Goal: Task Accomplishment & Management: Manage account settings

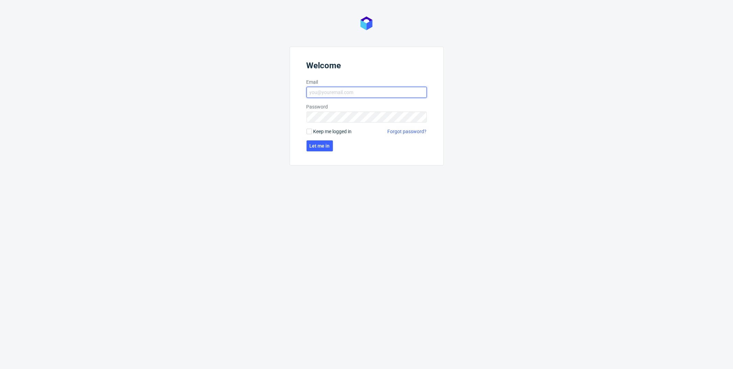
click at [369, 93] on input "Email" at bounding box center [366, 92] width 120 height 11
type input "[PERSON_NAME][EMAIL_ADDRESS][PERSON_NAME][DOMAIN_NAME]"
click at [309, 132] on input "Keep me logged in" at bounding box center [308, 131] width 5 height 5
checkbox input "true"
click at [318, 143] on button "Let me in" at bounding box center [319, 146] width 26 height 11
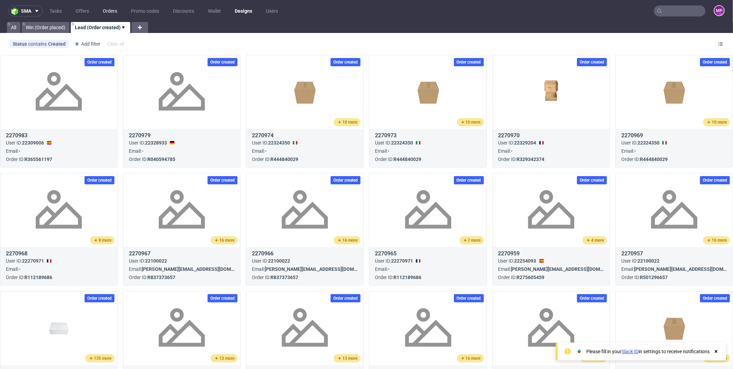
click at [104, 12] on link "Orders" at bounding box center [110, 10] width 23 height 11
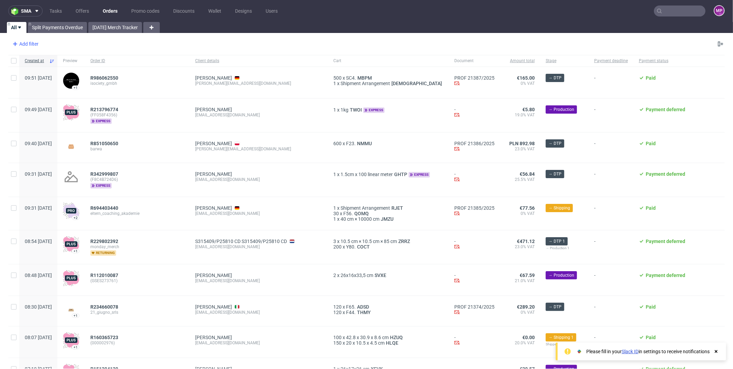
click at [32, 44] on div "Add filter" at bounding box center [25, 43] width 30 height 11
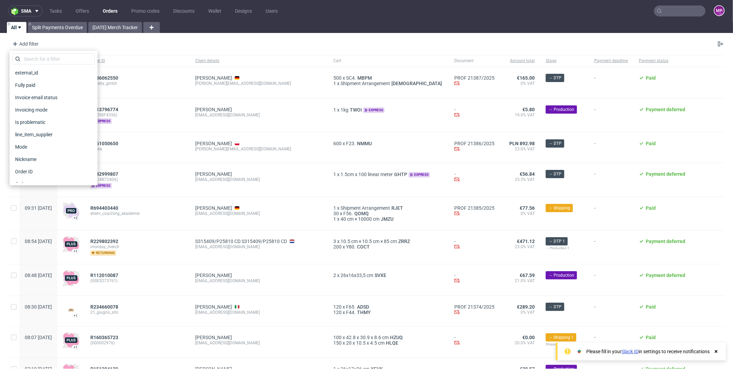
scroll to position [151, 0]
click at [51, 60] on input "text" at bounding box center [53, 59] width 82 height 11
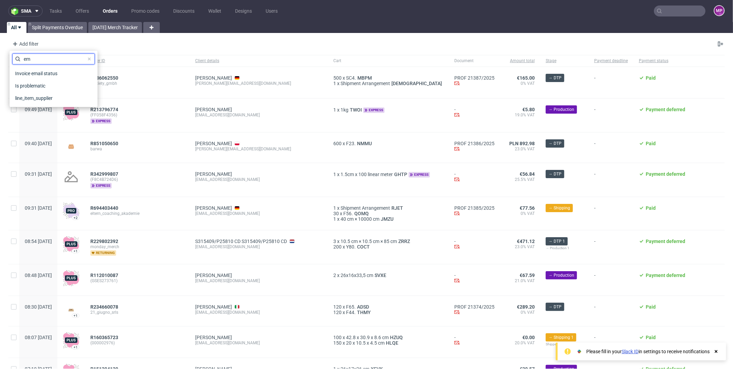
type input "e"
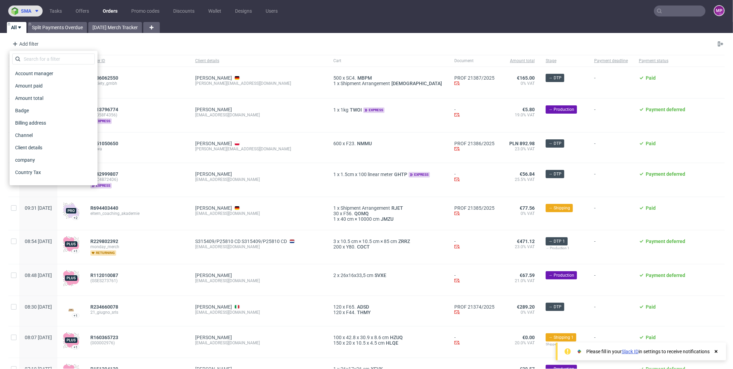
click at [26, 6] on button "sma" at bounding box center [25, 10] width 34 height 11
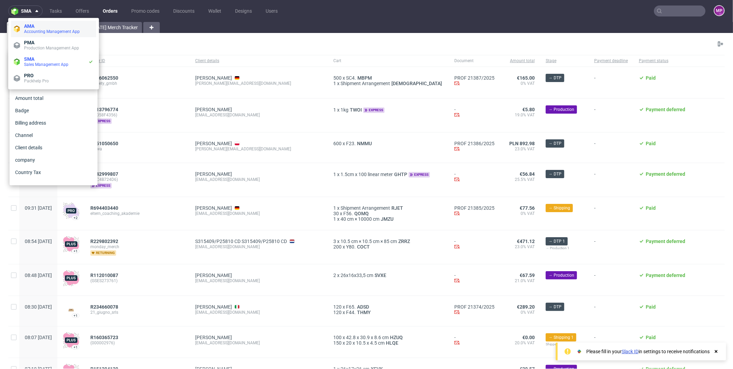
click at [32, 33] on span "Accounting Management App" at bounding box center [52, 31] width 56 height 5
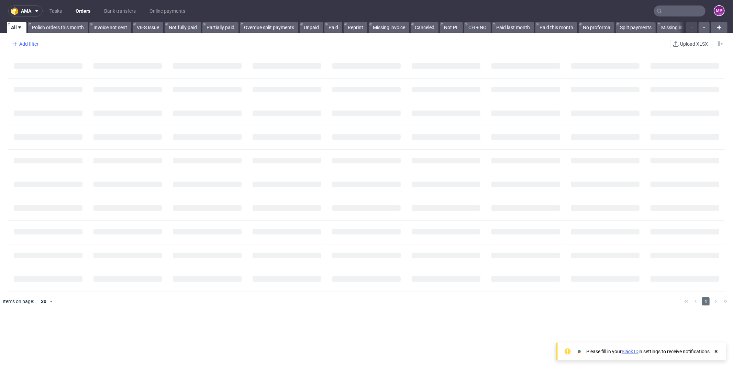
click at [29, 46] on div "Add filter" at bounding box center [25, 43] width 30 height 11
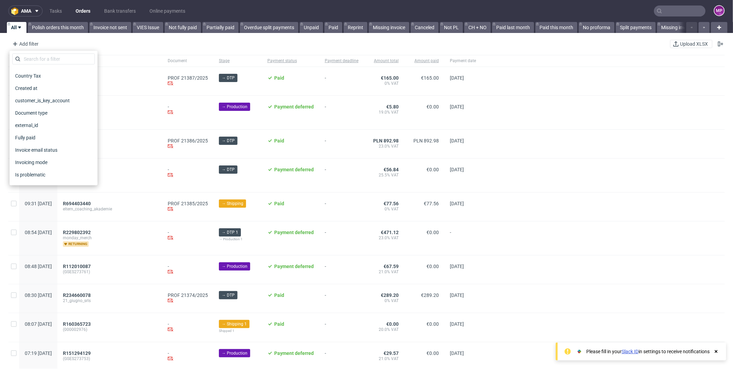
scroll to position [97, 0]
click at [61, 60] on input "text" at bounding box center [53, 59] width 82 height 11
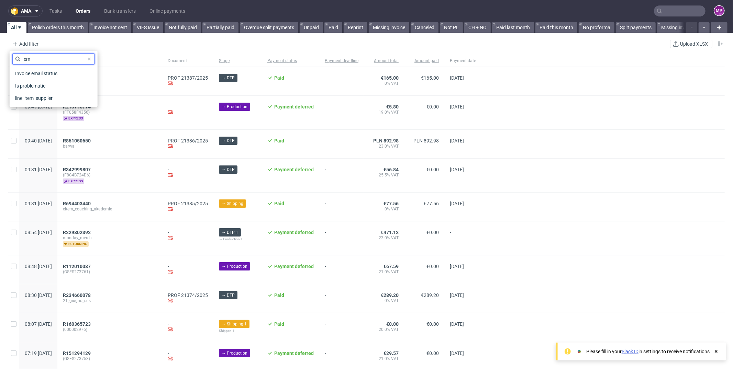
type input "e"
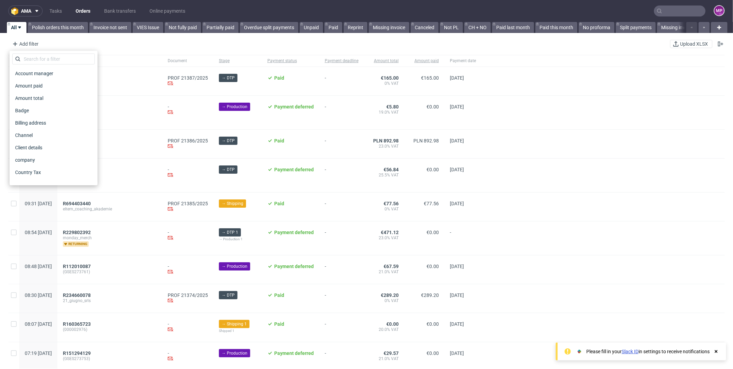
click at [162, 42] on div "Add filter Hide filters Clear all Upload XLSX" at bounding box center [366, 44] width 733 height 16
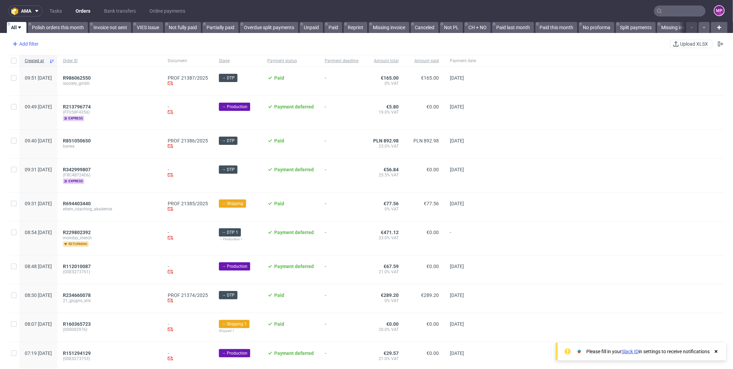
click at [20, 44] on div "Add filter" at bounding box center [25, 43] width 30 height 11
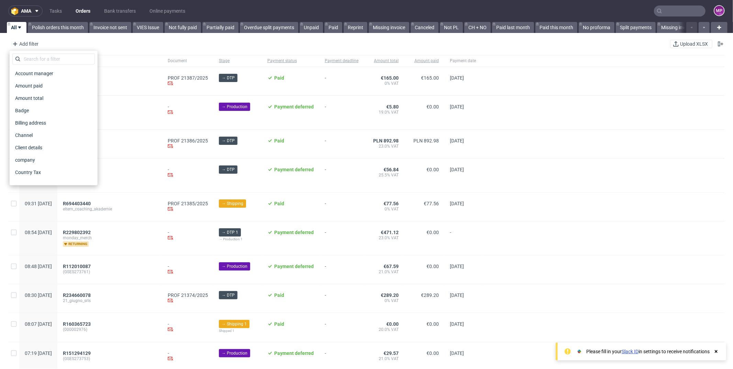
click at [57, 65] on div "Account manager Amount paid Amount total Badge Billing address Channel Client d…" at bounding box center [53, 118] width 82 height 129
click at [58, 60] on input "text" at bounding box center [53, 59] width 82 height 11
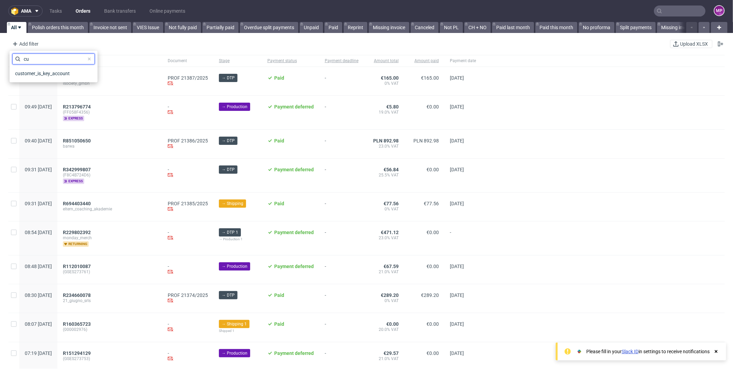
type input "c"
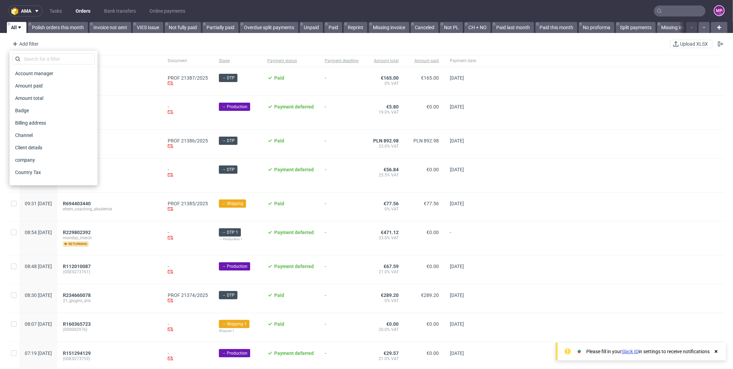
click at [124, 41] on div "Add filter Hide filters Clear all Upload XLSX" at bounding box center [366, 44] width 733 height 16
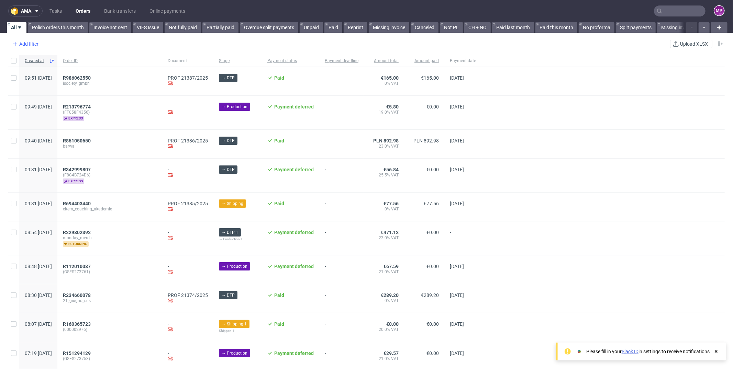
click at [21, 42] on div "Add filter" at bounding box center [25, 43] width 30 height 11
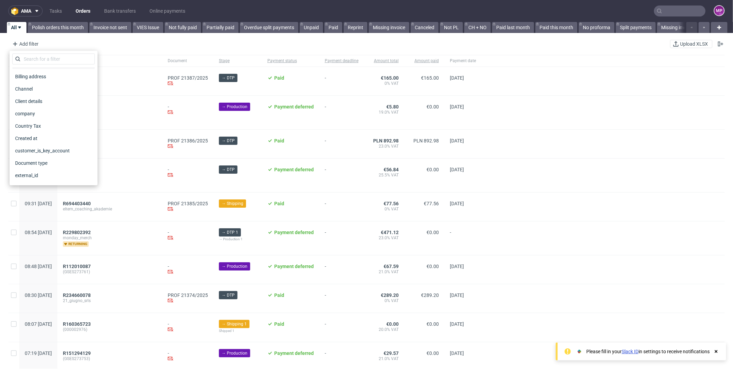
scroll to position [47, 0]
click at [57, 98] on div "Client details" at bounding box center [53, 101] width 82 height 10
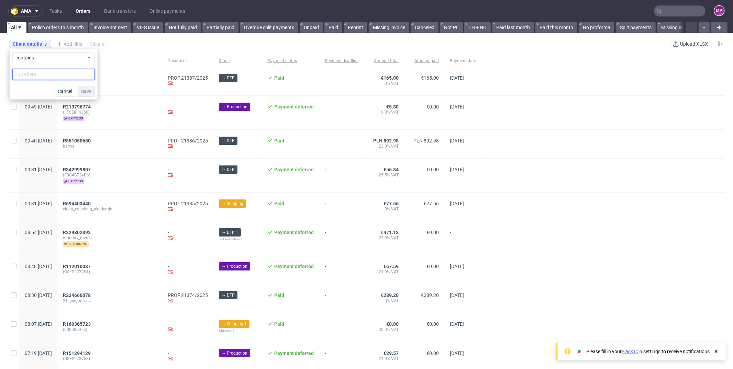
click at [63, 79] on input "text" at bounding box center [53, 74] width 82 height 11
type input "dws"
click at [85, 88] on button "Save" at bounding box center [86, 91] width 17 height 11
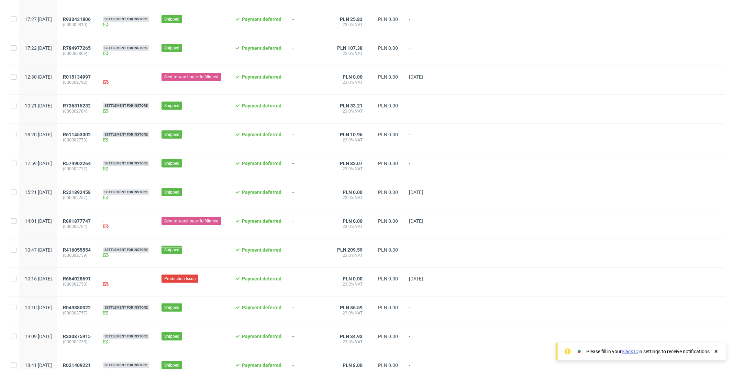
scroll to position [0, 0]
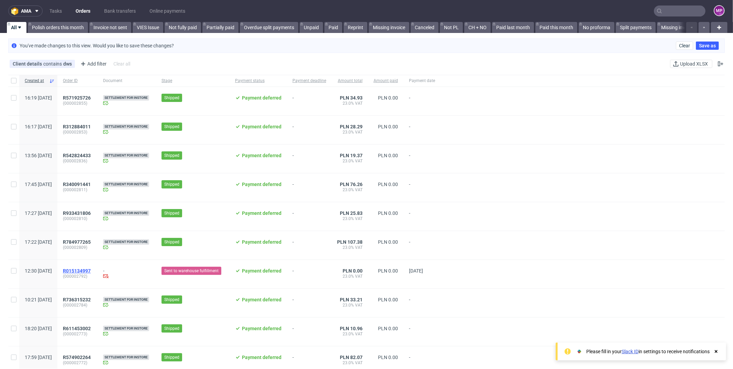
click at [91, 268] on span "R015134997" at bounding box center [77, 270] width 28 height 5
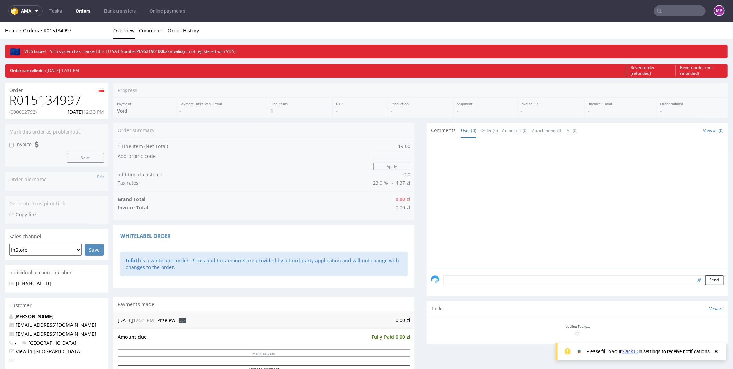
scroll to position [305, 0]
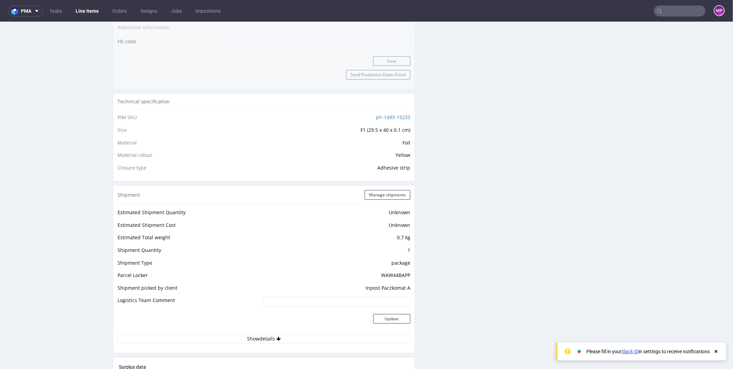
scroll to position [520, 0]
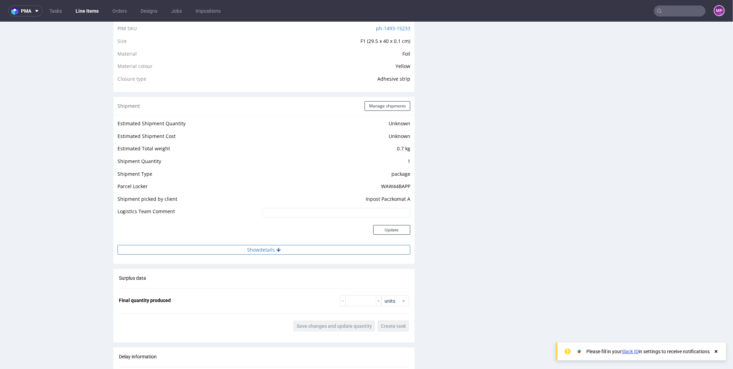
click at [263, 245] on button "Show details" at bounding box center [263, 250] width 293 height 10
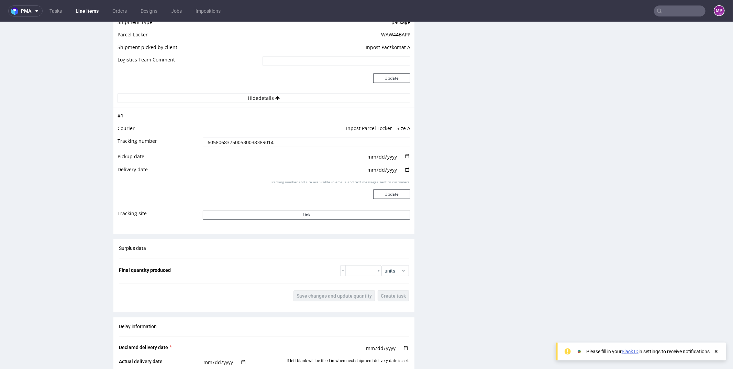
scroll to position [672, 0]
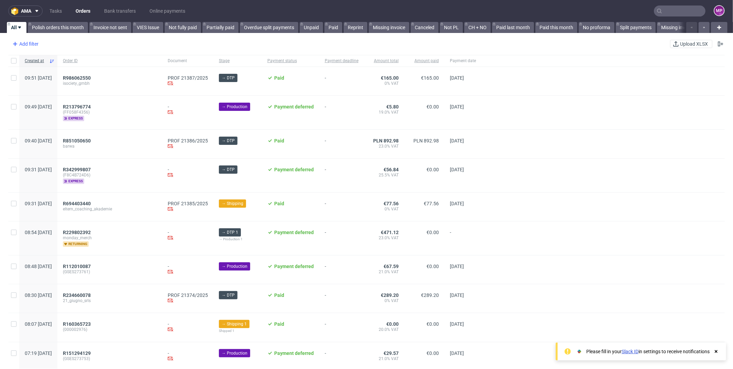
click at [35, 43] on div "Add filter" at bounding box center [25, 43] width 30 height 11
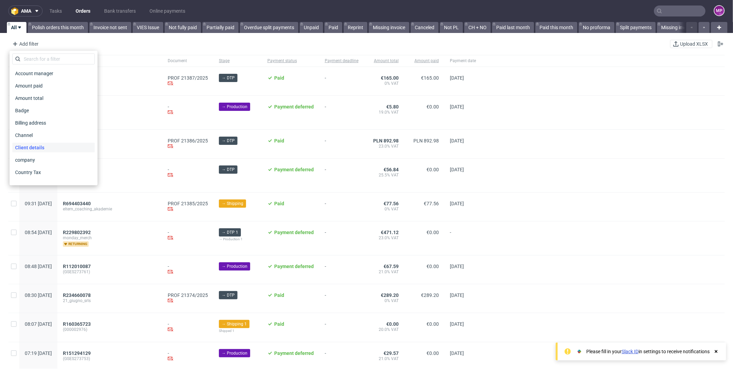
click at [53, 145] on div "Client details" at bounding box center [53, 148] width 82 height 10
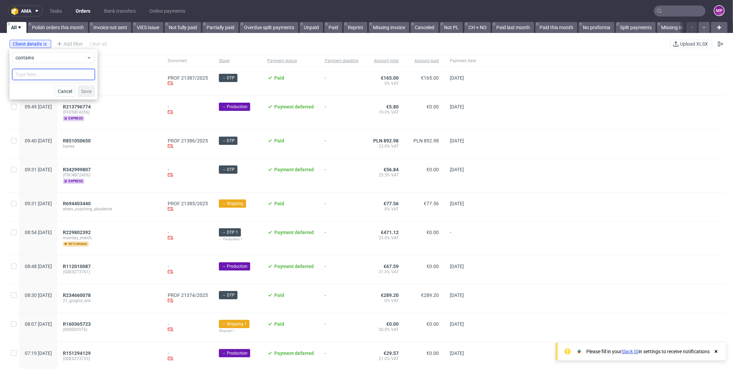
click at [65, 74] on input "text" at bounding box center [53, 74] width 82 height 11
type input "dws"
click at [84, 89] on span "Save" at bounding box center [86, 91] width 11 height 5
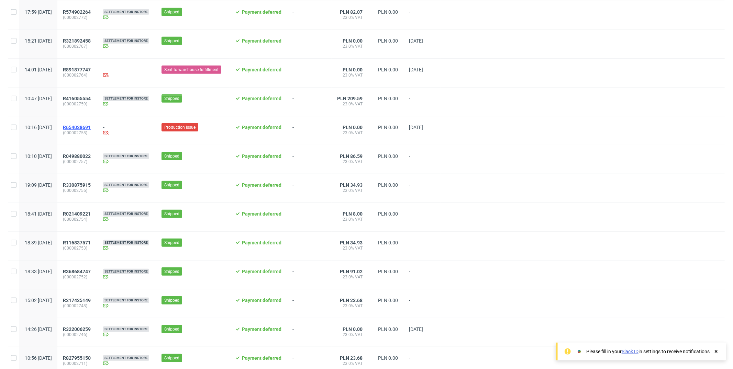
scroll to position [608, 0]
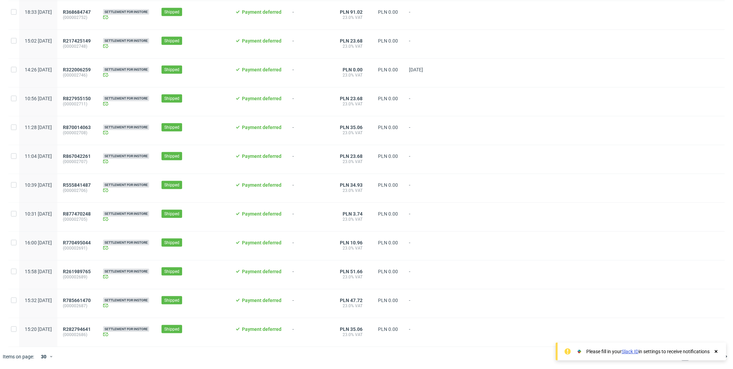
click at [718, 351] on icon at bounding box center [716, 351] width 6 height 5
click at [702, 357] on span "3" at bounding box center [706, 357] width 8 height 8
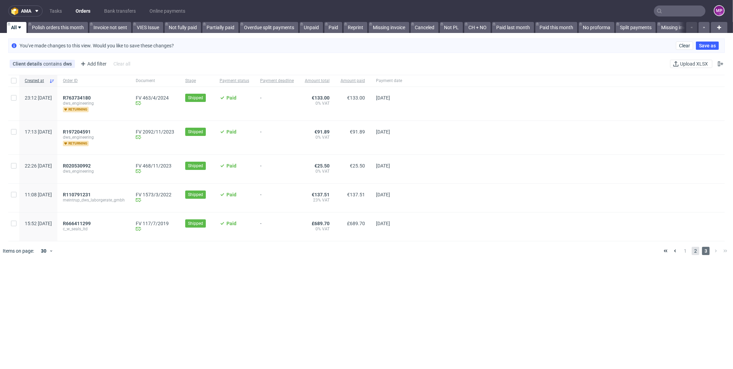
click at [692, 249] on span "2" at bounding box center [696, 251] width 8 height 8
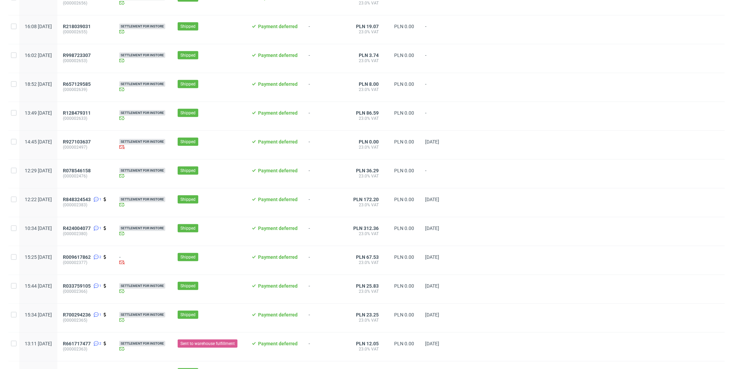
scroll to position [617, 0]
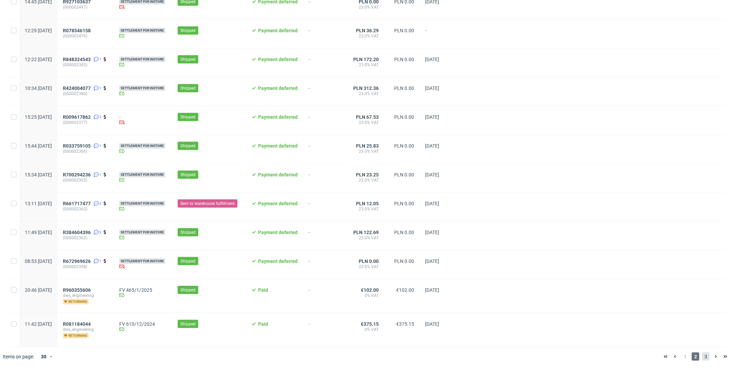
click at [702, 359] on span "3" at bounding box center [706, 357] width 8 height 8
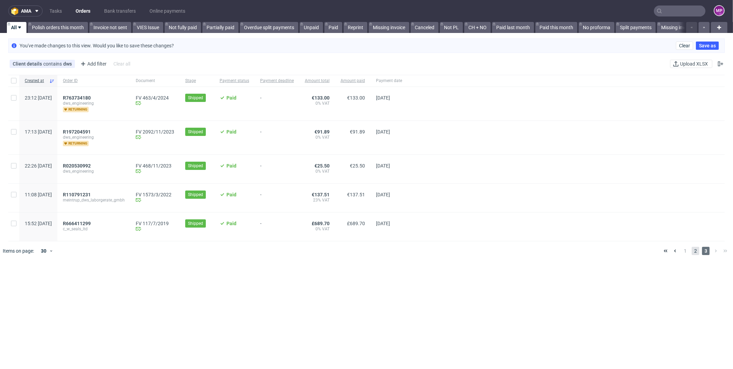
click at [692, 248] on span "2" at bounding box center [696, 251] width 8 height 8
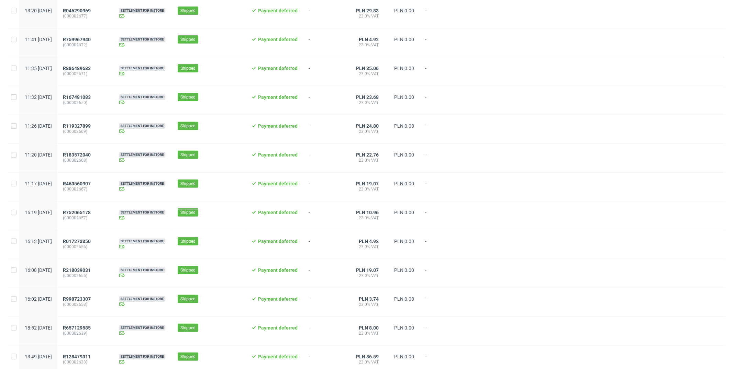
scroll to position [617, 0]
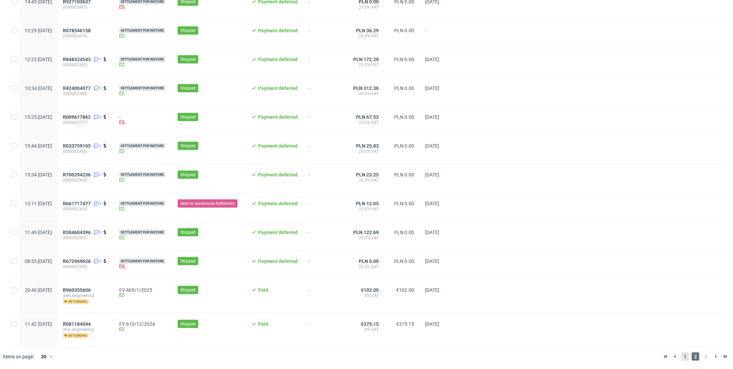
click at [681, 355] on span "1" at bounding box center [685, 357] width 8 height 8
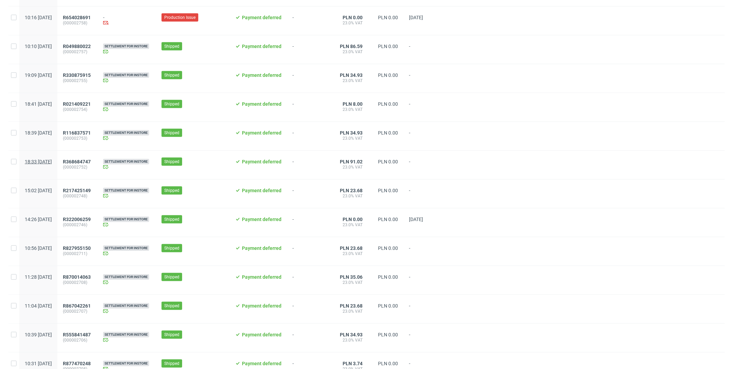
scroll to position [468, 0]
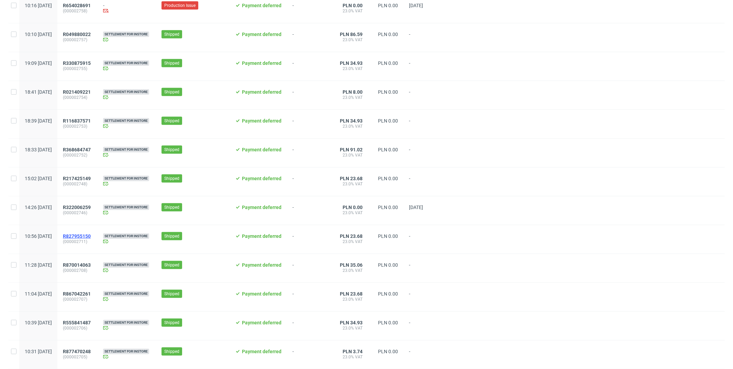
click at [91, 239] on span "R827955150" at bounding box center [77, 236] width 28 height 5
click at [91, 207] on span "R322006259" at bounding box center [77, 207] width 28 height 5
click at [91, 181] on span "R217425149" at bounding box center [77, 178] width 28 height 5
click at [91, 148] on span "R368684747" at bounding box center [77, 149] width 28 height 5
click at [91, 122] on span "R116837571" at bounding box center [77, 120] width 28 height 5
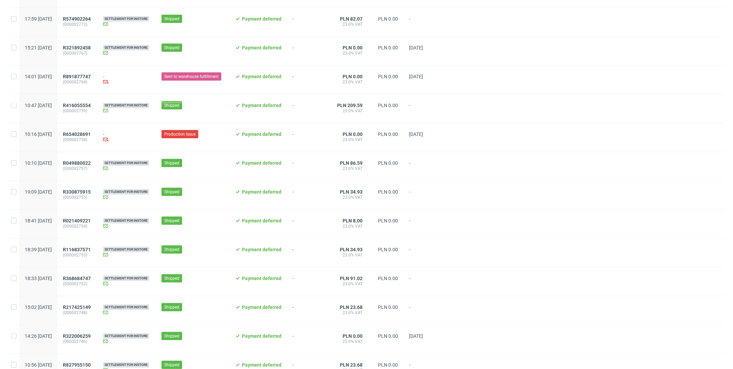
scroll to position [0, 0]
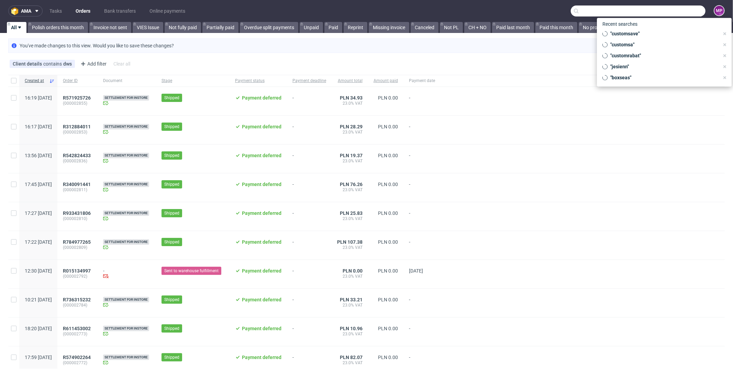
click at [655, 6] on input "text" at bounding box center [638, 10] width 135 height 11
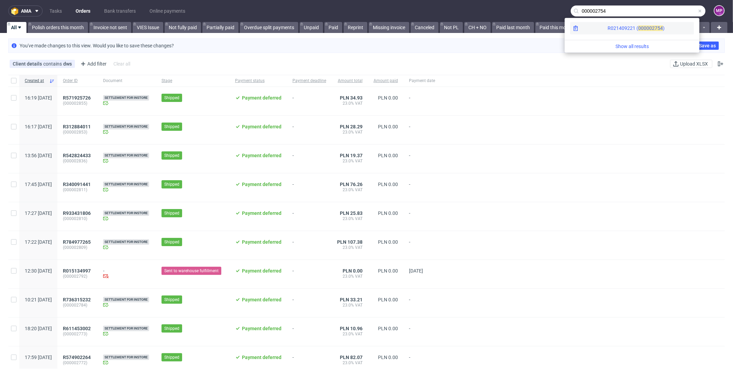
type input "000002754"
click at [638, 26] on span "00000" at bounding box center [645, 27] width 14 height 5
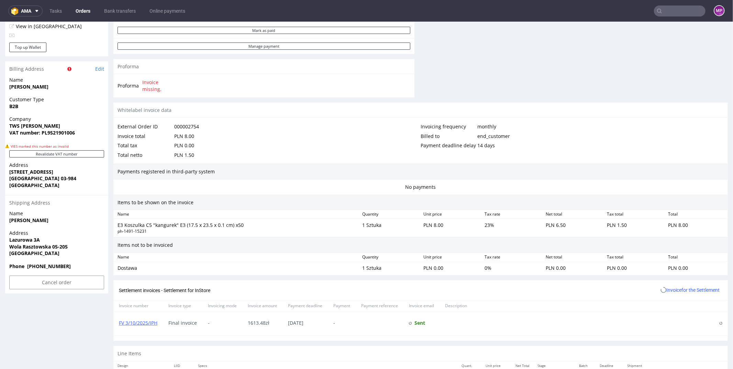
scroll to position [329, 0]
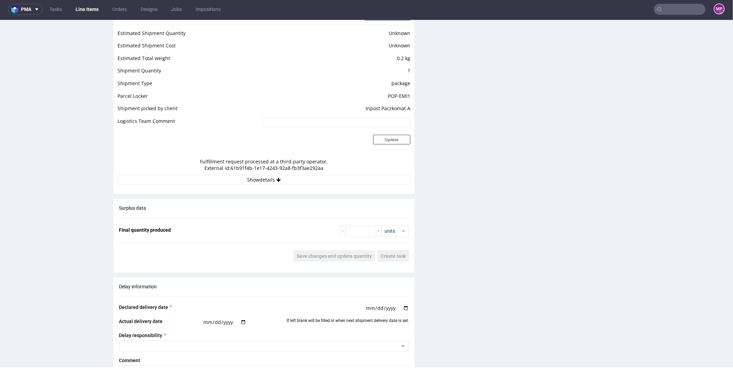
scroll to position [576, 0]
click at [276, 179] on icon at bounding box center [278, 180] width 4 height 5
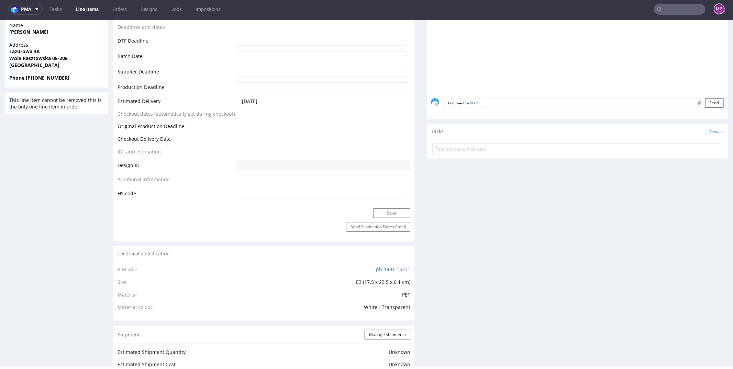
scroll to position [0, 0]
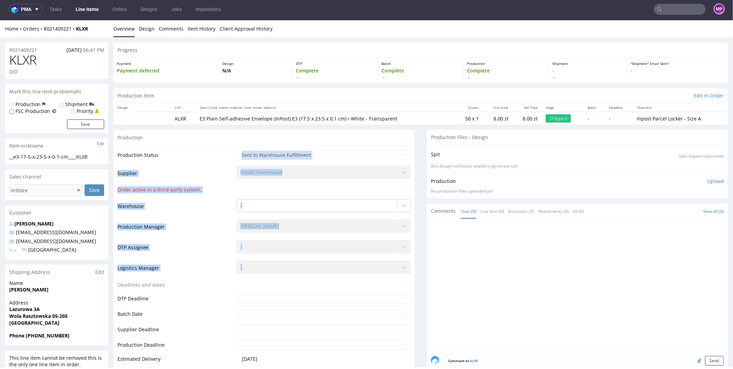
drag, startPoint x: 223, startPoint y: 154, endPoint x: 336, endPoint y: 273, distance: 164.8
click at [336, 273] on tbody "Production Status Waiting for Artwork Waiting for Diecut Waiting for Mockup Wai…" at bounding box center [263, 302] width 293 height 307
click at [336, 273] on td "-" at bounding box center [322, 270] width 175 height 21
drag, startPoint x: 336, startPoint y: 273, endPoint x: 122, endPoint y: 153, distance: 246.2
click at [122, 153] on tbody "Production Status Waiting for Artwork Waiting for Diecut Waiting for Mockup Wai…" at bounding box center [263, 302] width 293 height 307
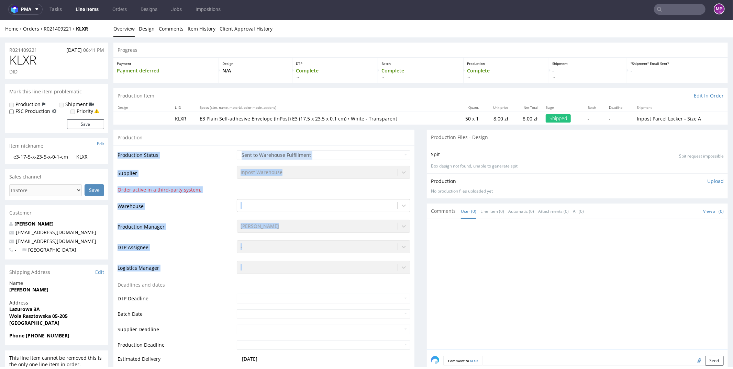
click at [120, 151] on td "Production Status" at bounding box center [175, 156] width 117 height 15
drag, startPoint x: 414, startPoint y: 165, endPoint x: 358, endPoint y: 261, distance: 111.3
click at [302, 264] on div "-" at bounding box center [323, 266] width 173 height 10
drag, startPoint x: 117, startPoint y: 149, endPoint x: 343, endPoint y: 272, distance: 257.2
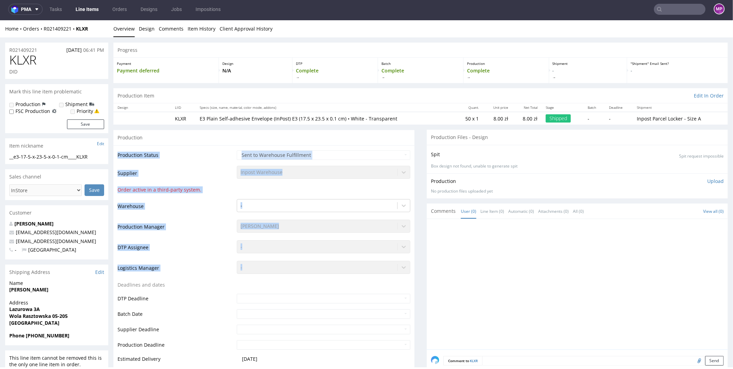
click at [343, 272] on div "Production Status Waiting for Artwork Waiting for Diecut Waiting for Mockup Wai…" at bounding box center [263, 305] width 301 height 321
click at [343, 272] on td "-" at bounding box center [322, 270] width 175 height 21
drag, startPoint x: 343, startPoint y: 272, endPoint x: 114, endPoint y: 148, distance: 260.2
click at [114, 149] on div "Production Status Waiting for Artwork Waiting for Diecut Waiting for Mockup Wai…" at bounding box center [263, 305] width 301 height 321
click at [114, 148] on div "Production Status Waiting for Artwork Waiting for Diecut Waiting for Mockup Wai…" at bounding box center [263, 305] width 301 height 321
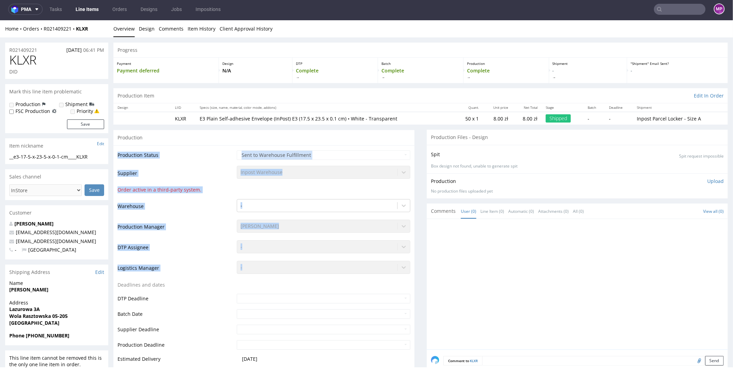
drag, startPoint x: 119, startPoint y: 148, endPoint x: 317, endPoint y: 269, distance: 232.8
click at [317, 269] on tbody "Production Status Waiting for Artwork Waiting for Diecut Waiting for Mockup Wai…" at bounding box center [263, 302] width 293 height 307
click at [317, 269] on td "-" at bounding box center [322, 270] width 175 height 21
drag, startPoint x: 317, startPoint y: 269, endPoint x: 116, endPoint y: 148, distance: 234.7
click at [116, 148] on div "Production Status Waiting for Artwork Waiting for Diecut Waiting for Mockup Wai…" at bounding box center [263, 305] width 301 height 321
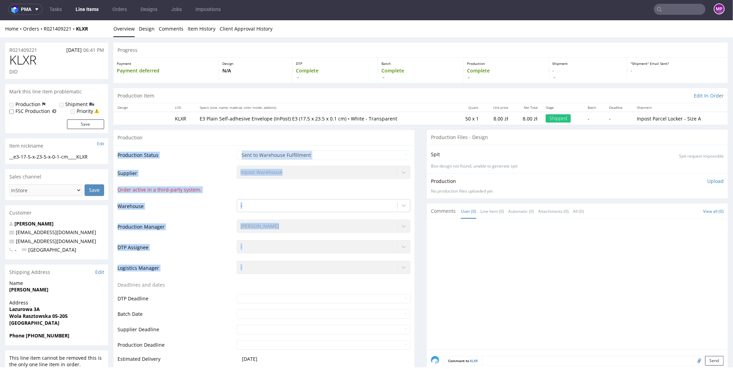
click at [116, 148] on div "Production Status Waiting for Artwork Waiting for Diecut Waiting for Mockup Wai…" at bounding box center [263, 305] width 301 height 321
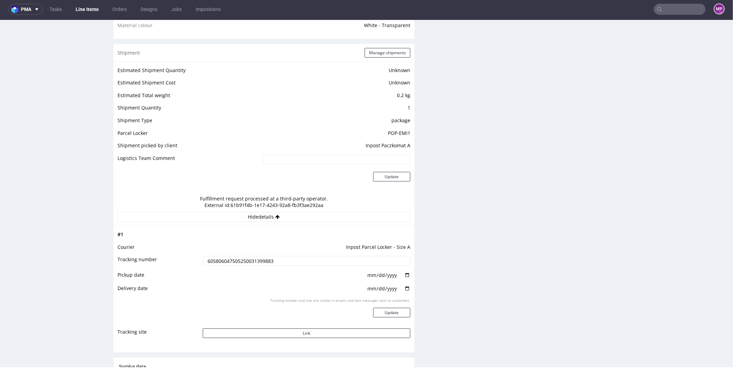
scroll to position [550, 0]
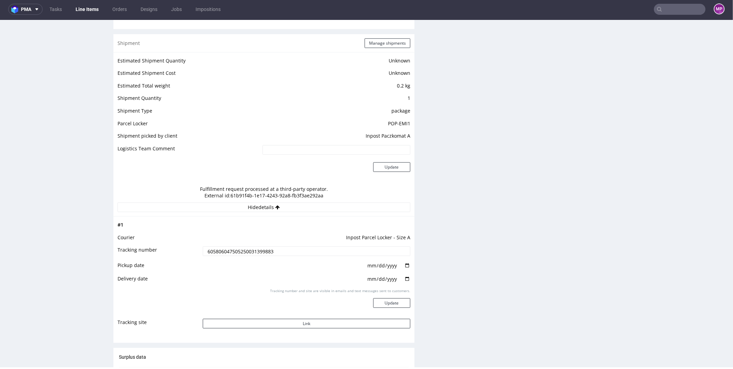
click at [265, 249] on input "605806047505250031399883" at bounding box center [306, 251] width 207 height 10
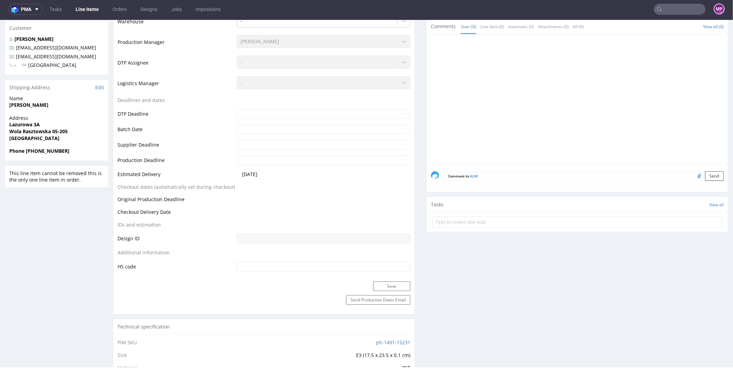
scroll to position [0, 0]
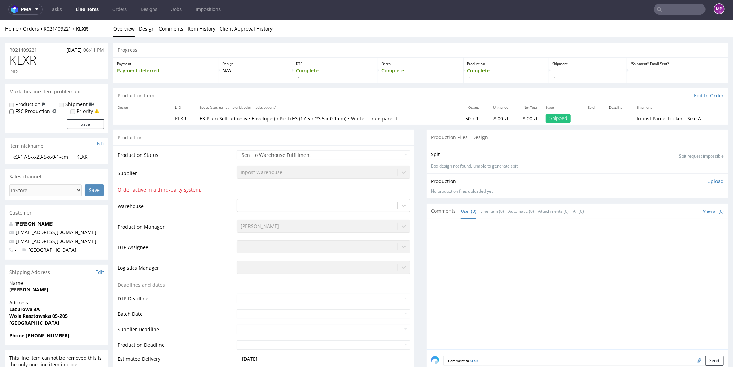
click at [673, 11] on input "text" at bounding box center [680, 9] width 52 height 11
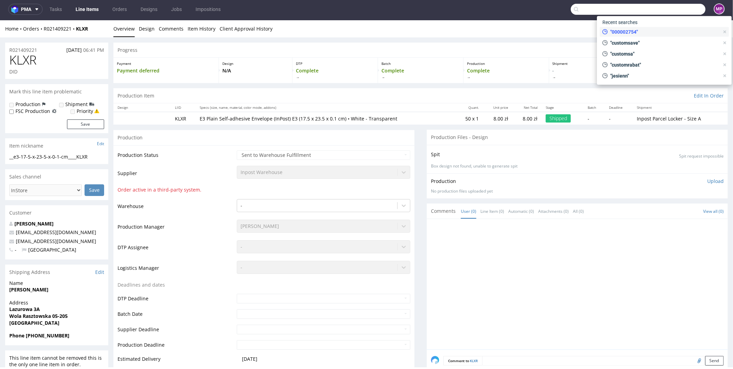
click at [623, 34] on span ""000002754"" at bounding box center [663, 32] width 112 height 7
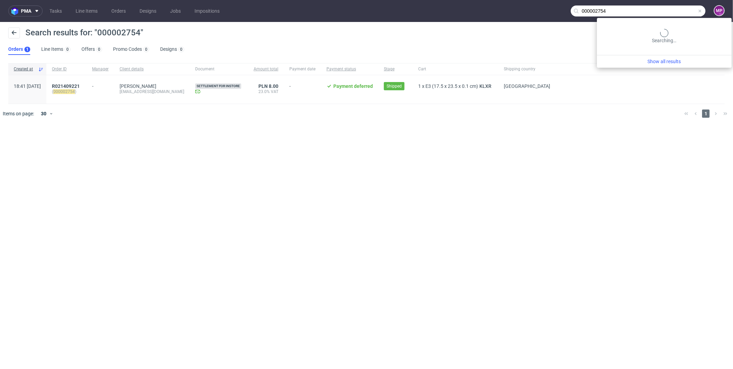
click at [680, 11] on input "000002754" at bounding box center [638, 10] width 135 height 11
type input "000002760"
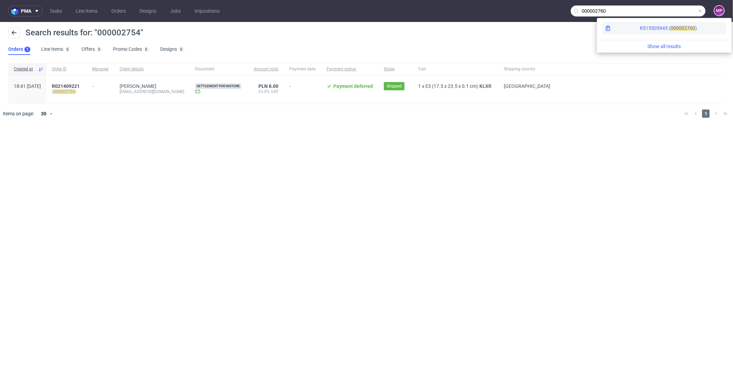
click at [648, 31] on div "R515505945 ( 00000" at bounding box center [662, 28] width 44 height 7
click at [687, 15] on input "000002754" at bounding box center [638, 10] width 135 height 11
type input "000002706"
click at [654, 31] on div "R555841487 ( 00000" at bounding box center [662, 28] width 44 height 7
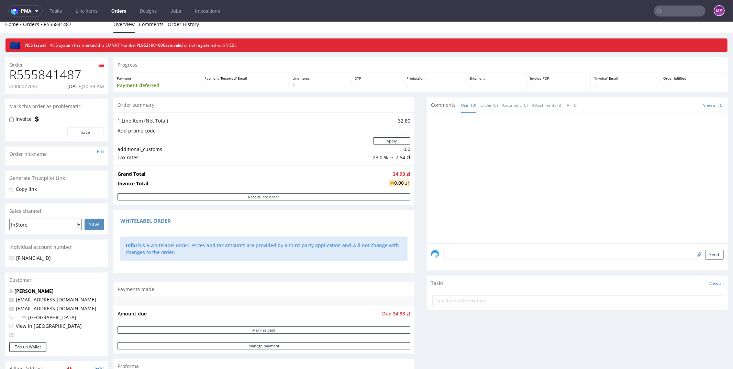
scroll to position [292, 0]
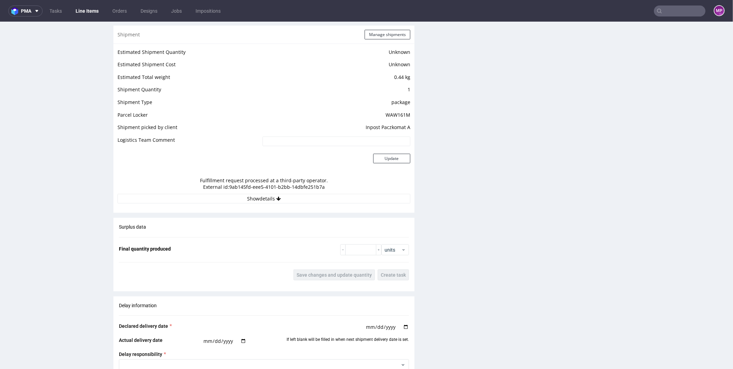
scroll to position [599, 0]
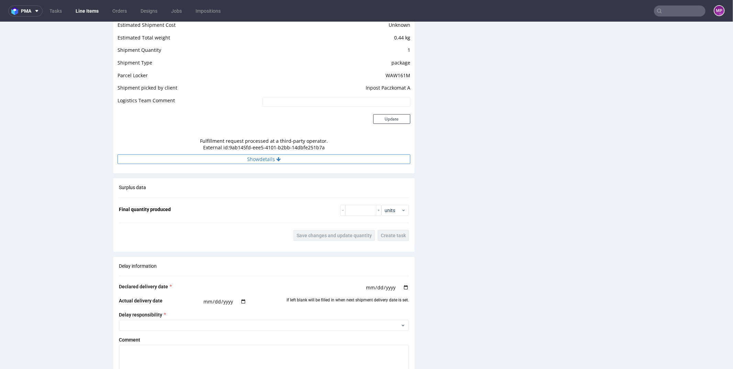
click at [279, 157] on icon at bounding box center [278, 159] width 4 height 5
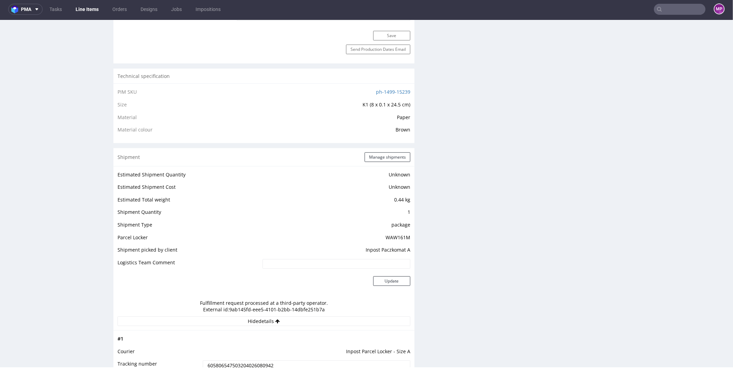
scroll to position [750, 0]
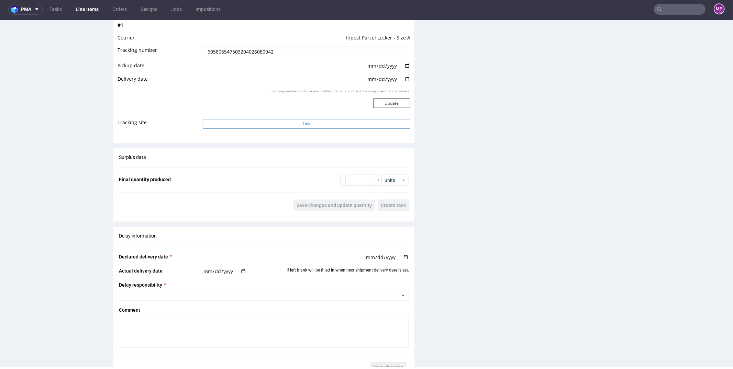
click at [296, 122] on button "Link" at bounding box center [306, 124] width 207 height 10
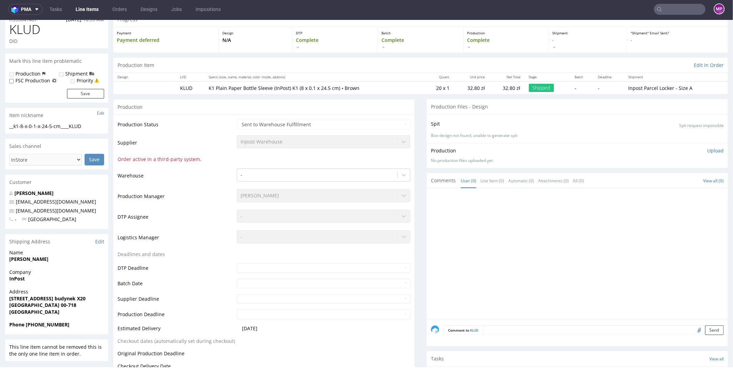
scroll to position [28, 0]
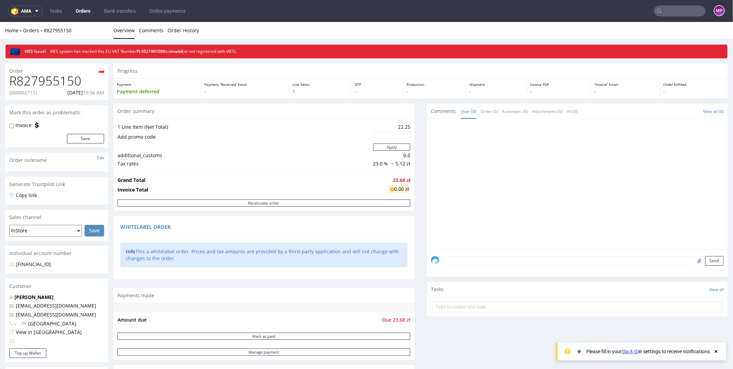
scroll to position [292, 0]
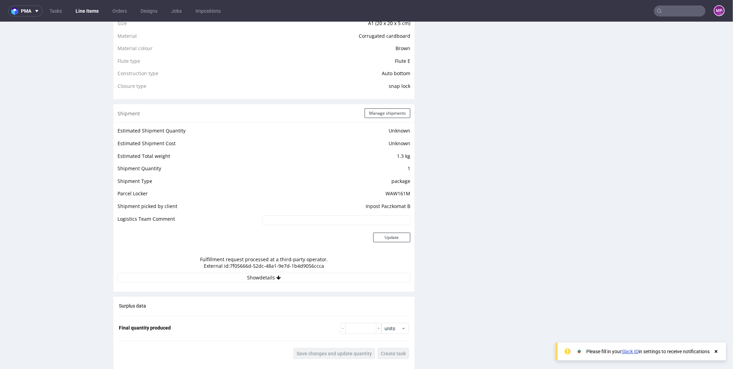
scroll to position [521, 0]
click at [250, 272] on button "Show details" at bounding box center [263, 276] width 293 height 10
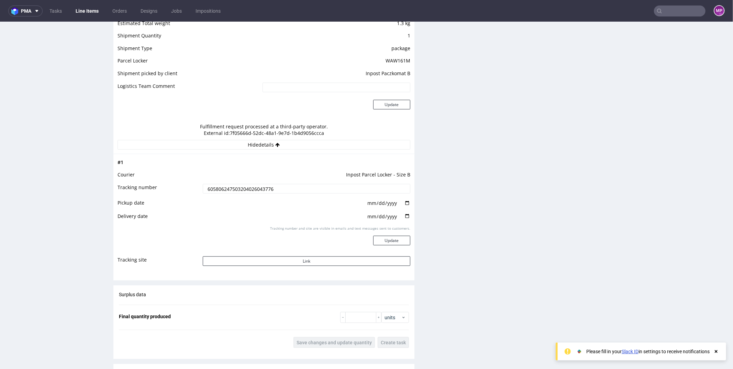
scroll to position [652, 0]
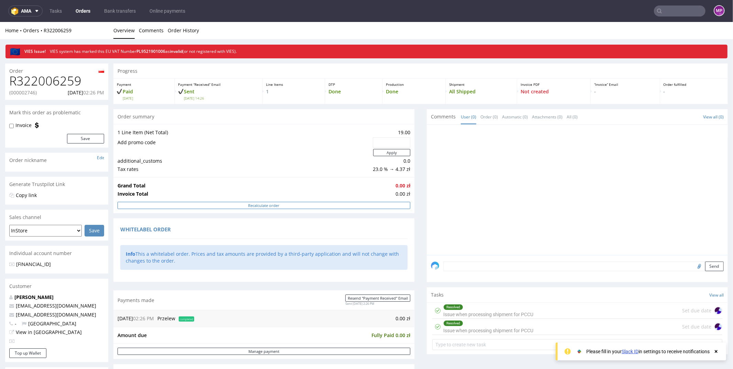
scroll to position [302, 0]
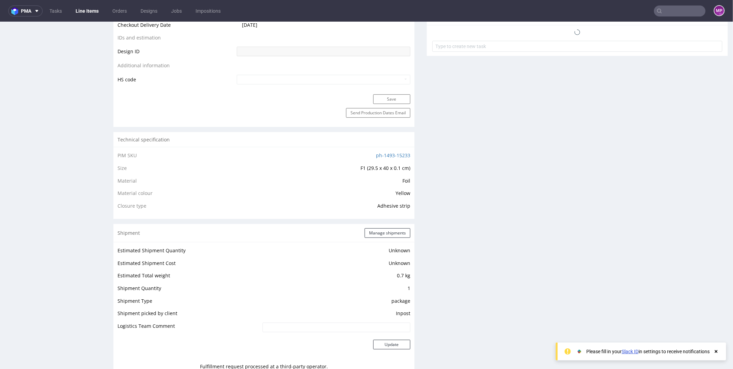
scroll to position [467, 0]
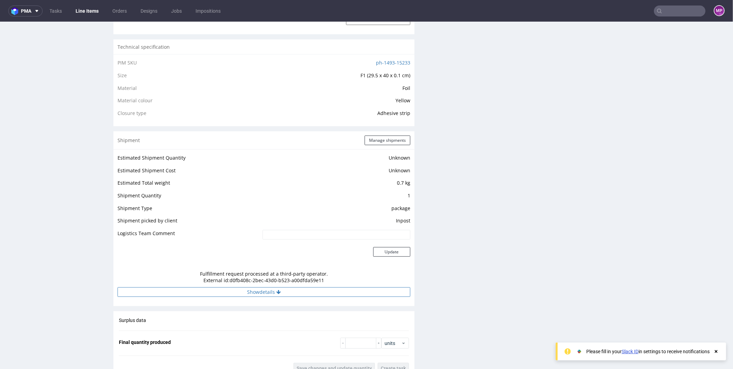
click at [269, 289] on button "Show details" at bounding box center [263, 292] width 293 height 10
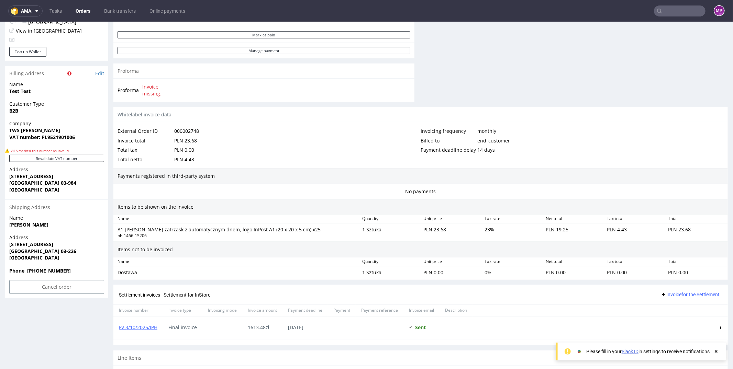
scroll to position [329, 0]
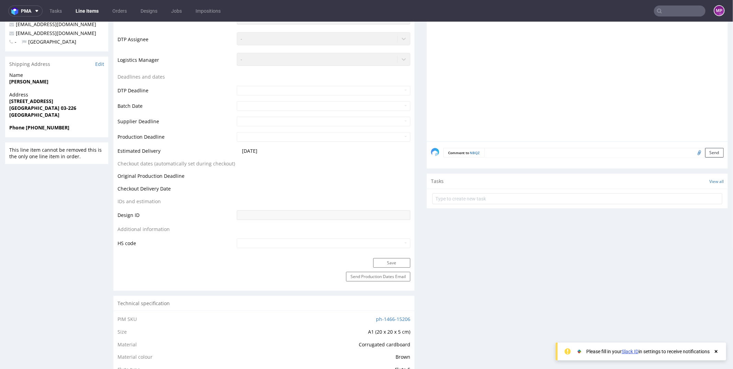
scroll to position [441, 0]
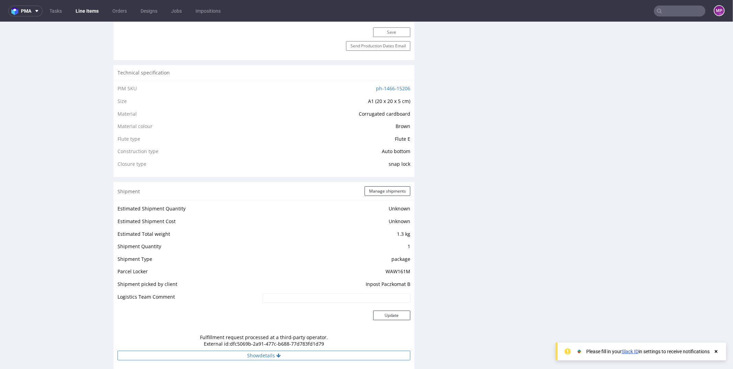
click at [263, 351] on button "Show details" at bounding box center [263, 356] width 293 height 10
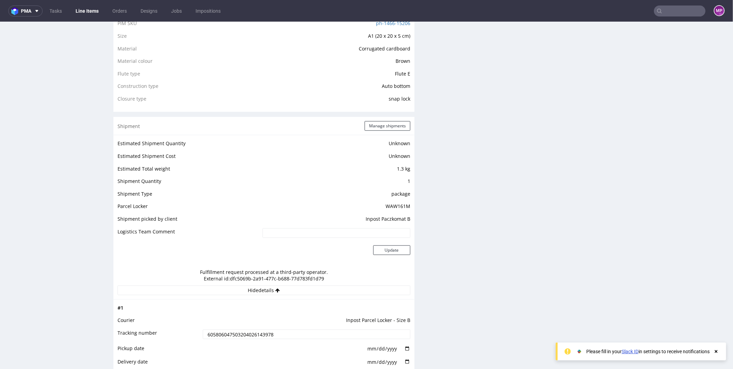
scroll to position [506, 0]
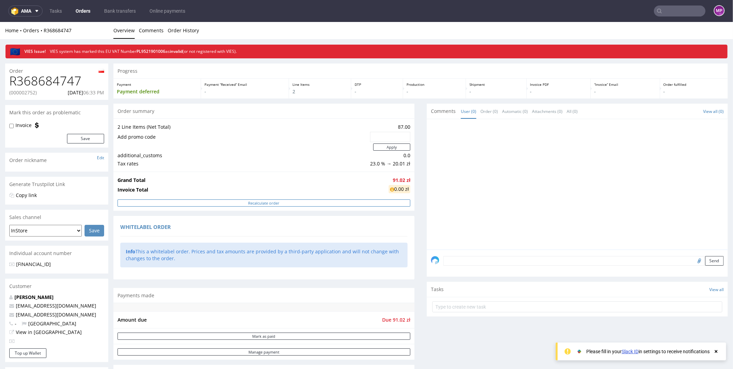
scroll to position [360, 0]
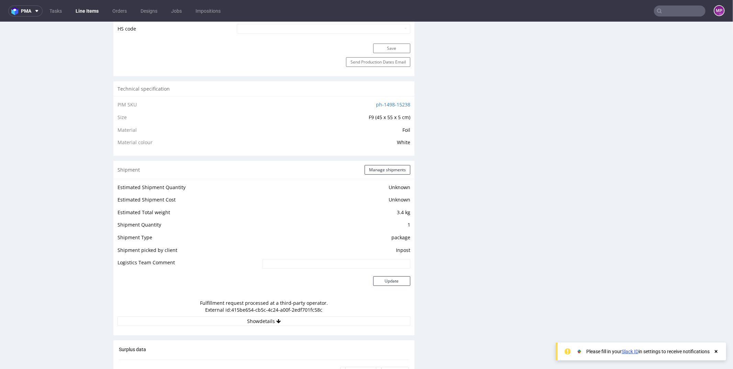
scroll to position [487, 0]
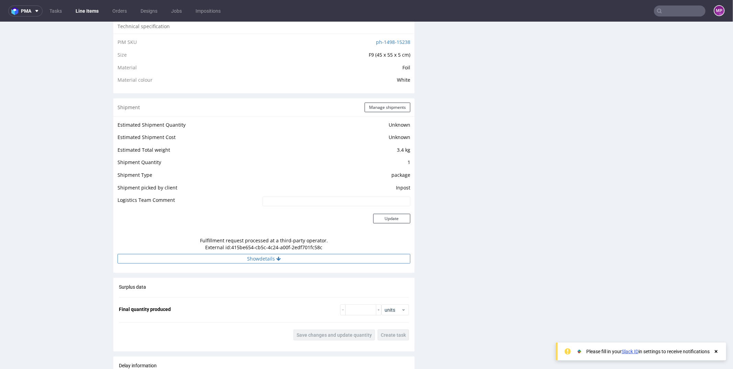
click at [269, 257] on button "Show details" at bounding box center [263, 259] width 293 height 10
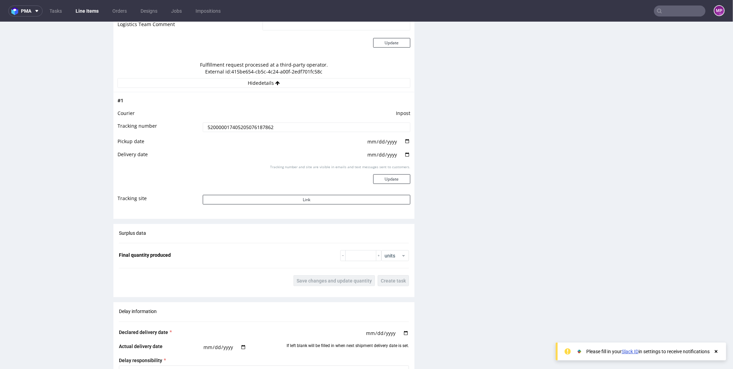
scroll to position [918, 0]
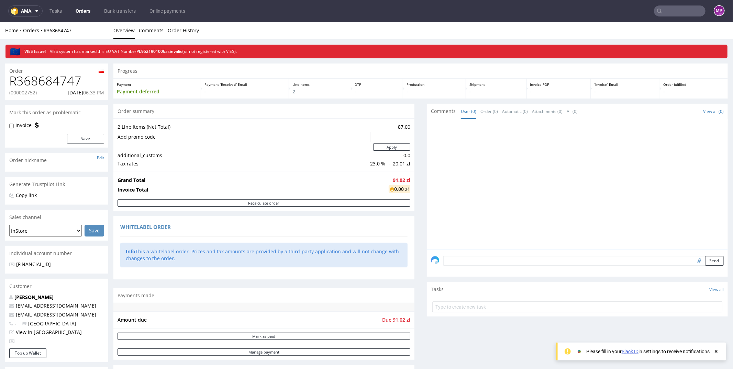
scroll to position [360, 0]
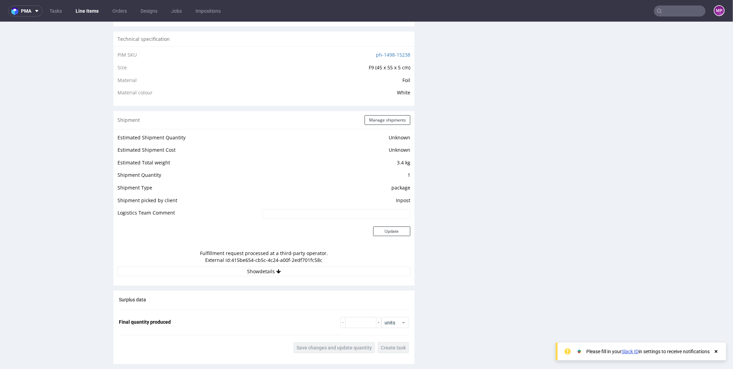
scroll to position [486, 0]
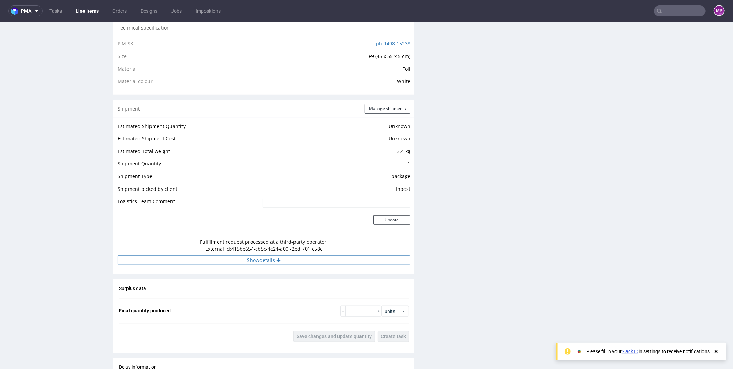
click at [272, 260] on button "Show details" at bounding box center [263, 260] width 293 height 10
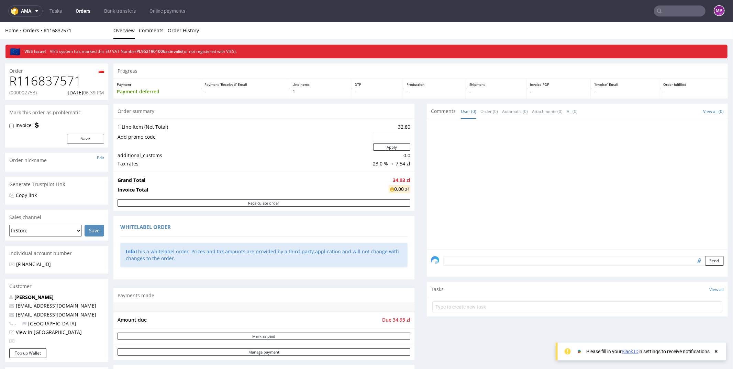
scroll to position [329, 0]
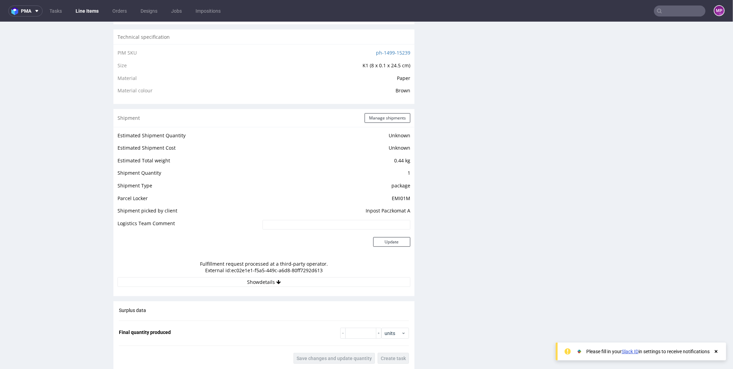
scroll to position [485, 0]
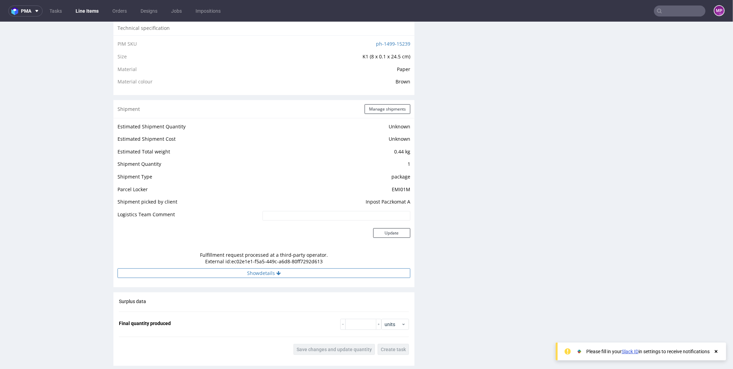
click at [256, 270] on button "Show details" at bounding box center [263, 273] width 293 height 10
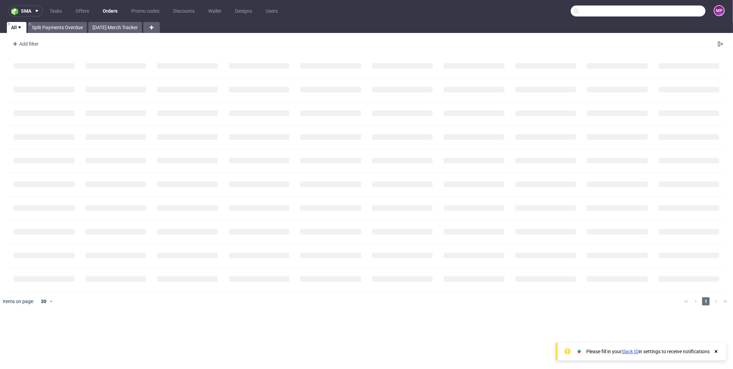
click at [674, 11] on input "text" at bounding box center [638, 10] width 135 height 11
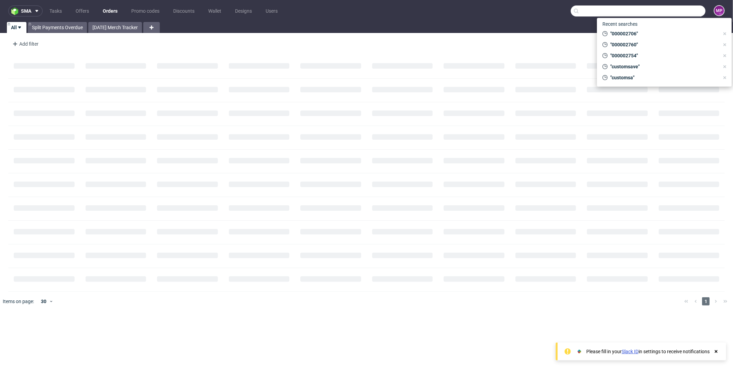
paste input "R824391470"
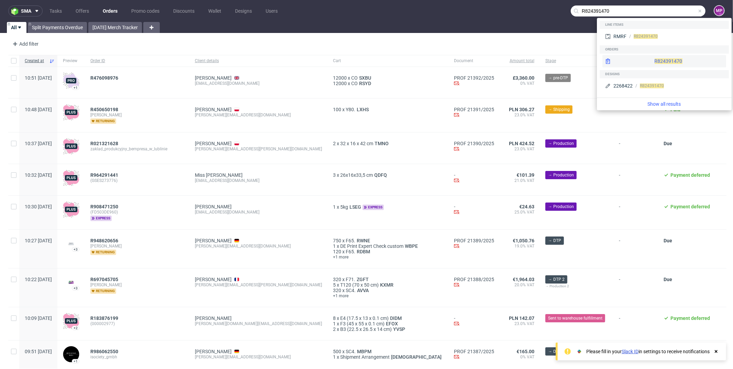
type input "R824391470"
click at [654, 62] on span "R824391470" at bounding box center [668, 60] width 28 height 5
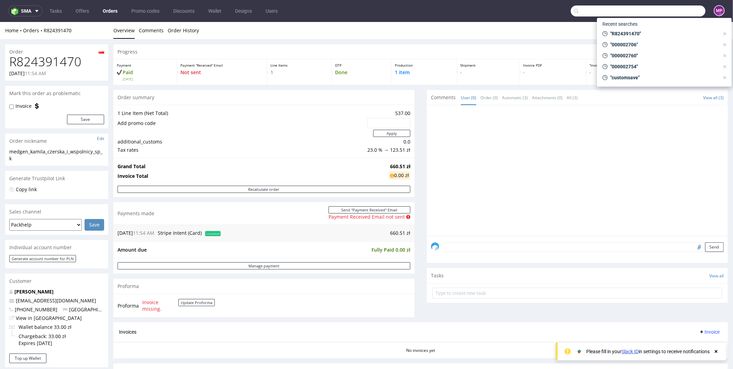
click at [665, 10] on input "text" at bounding box center [638, 10] width 135 height 11
paste input "R637670227"
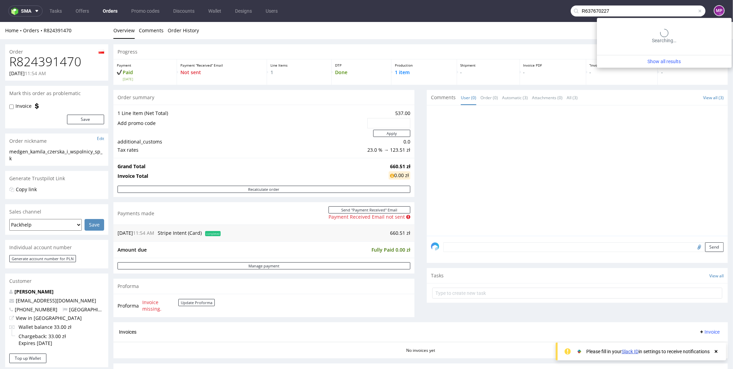
type input "R637670227"
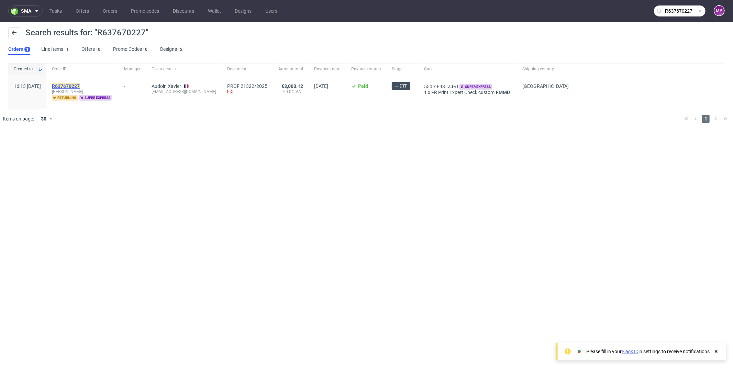
click at [78, 85] on mark "R637670227" at bounding box center [66, 85] width 28 height 5
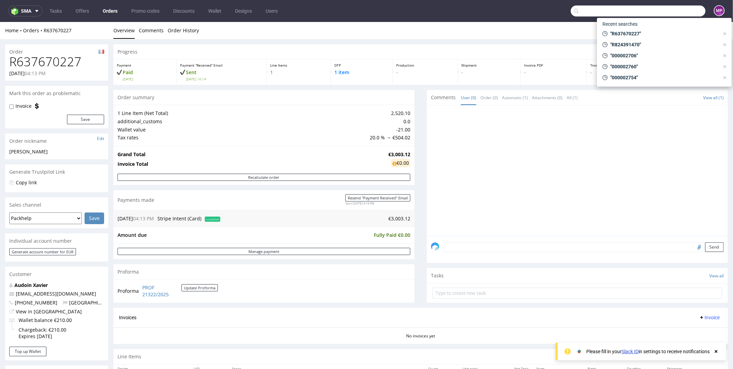
click at [661, 12] on input "text" at bounding box center [638, 10] width 135 height 11
paste input "R222185185"
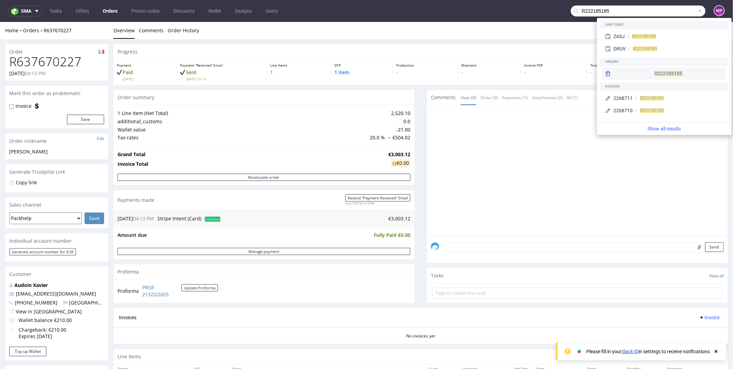
type input "R222185185"
click at [626, 68] on div "R222185185" at bounding box center [664, 73] width 124 height 12
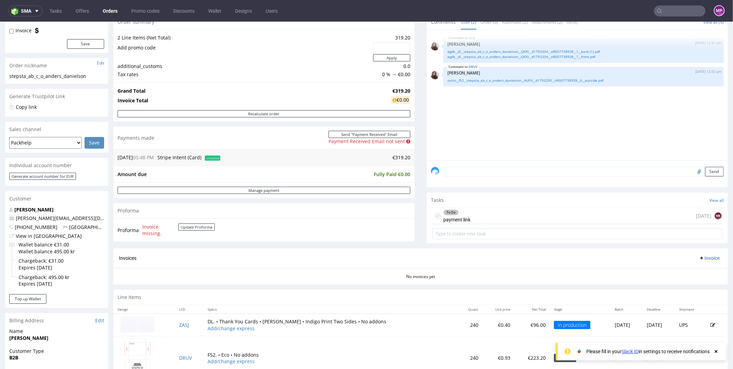
scroll to position [75, 0]
click at [664, 14] on input "text" at bounding box center [680, 10] width 52 height 11
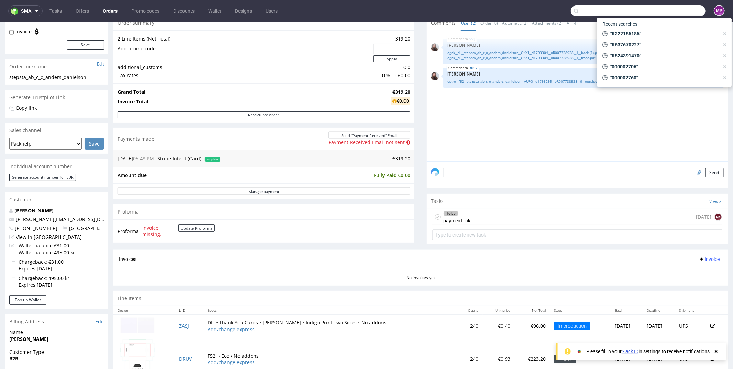
paste input "R410666133"
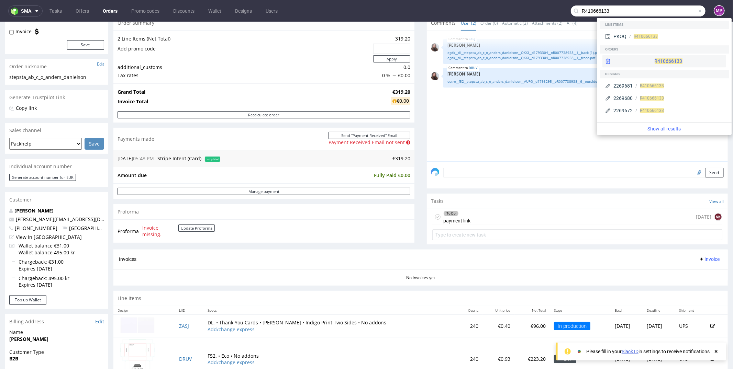
type input "R410666133"
click at [654, 59] on span "R410666133" at bounding box center [668, 60] width 28 height 5
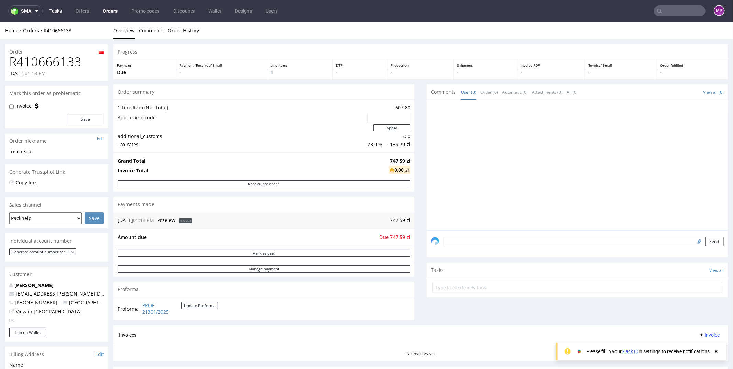
click at [55, 13] on link "Tasks" at bounding box center [55, 10] width 21 height 11
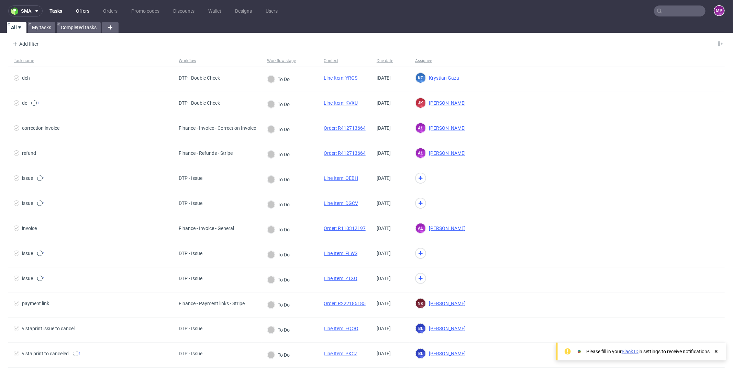
click at [80, 11] on link "Offers" at bounding box center [83, 10] width 22 height 11
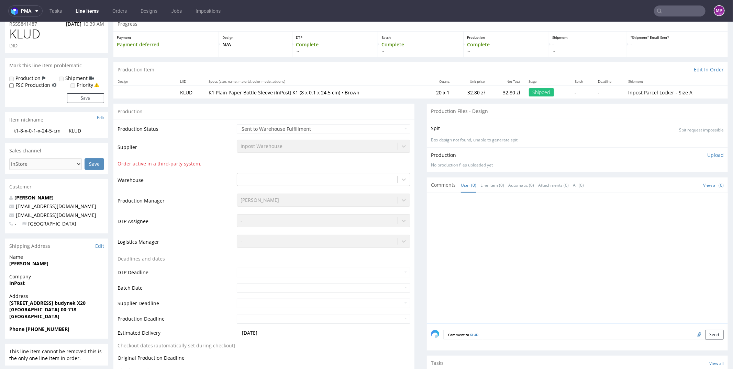
scroll to position [2, 0]
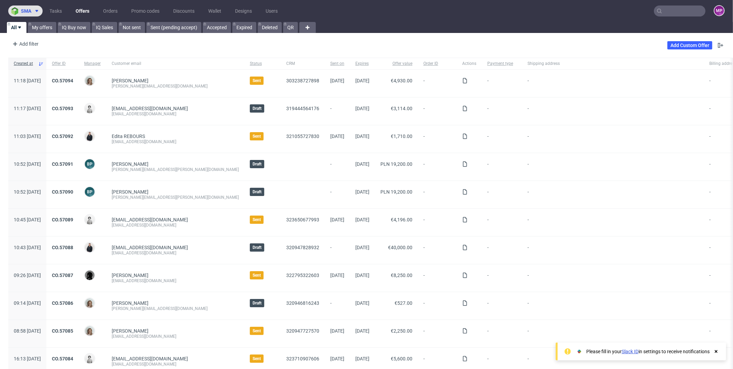
click at [20, 15] on img at bounding box center [16, 11] width 10 height 8
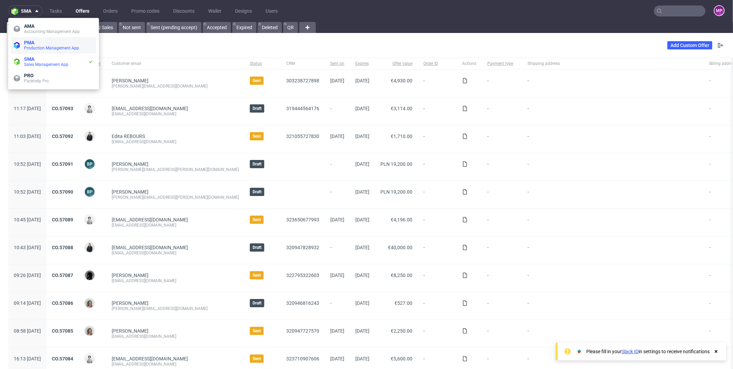
click at [39, 40] on span "PMA" at bounding box center [58, 42] width 69 height 5
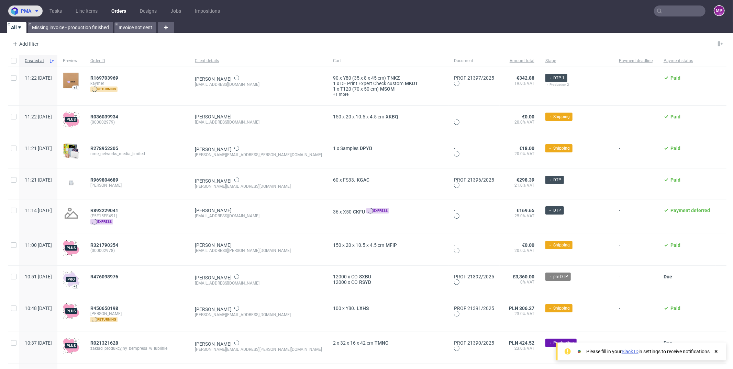
click at [33, 16] on button "pma" at bounding box center [25, 10] width 34 height 11
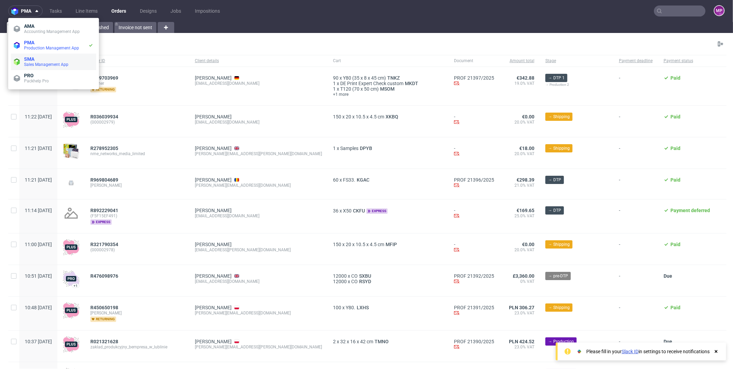
click at [50, 57] on span "SMA" at bounding box center [58, 58] width 69 height 5
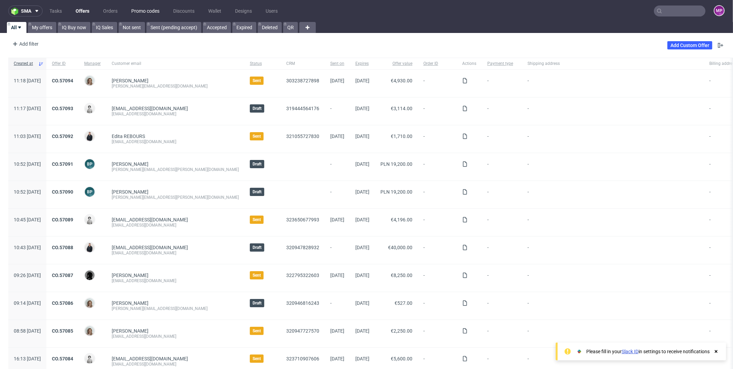
click at [154, 13] on link "Promo codes" at bounding box center [145, 10] width 36 height 11
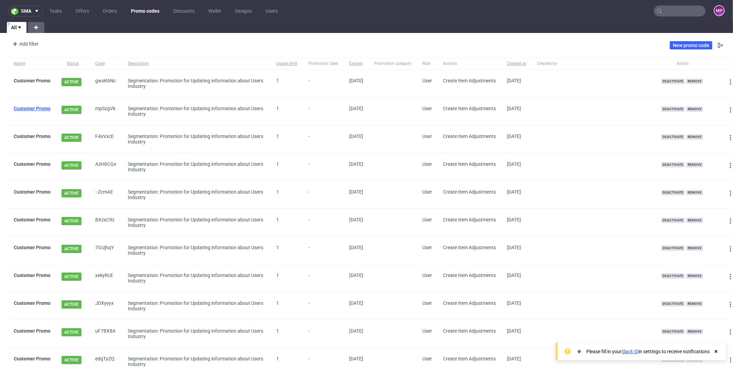
click at [32, 109] on link "Customer Promo" at bounding box center [32, 108] width 37 height 5
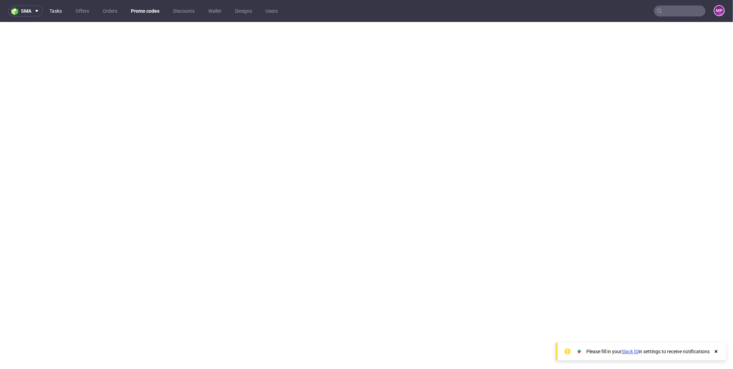
click at [56, 14] on link "Tasks" at bounding box center [55, 10] width 21 height 11
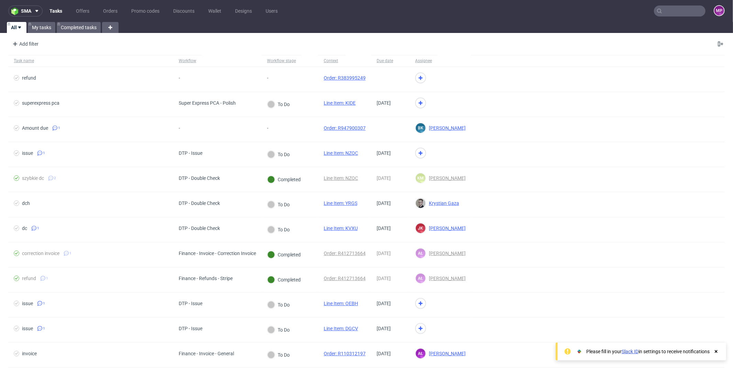
click at [715, 353] on icon at bounding box center [716, 351] width 6 height 5
click at [154, 10] on link "Promo codes" at bounding box center [145, 10] width 36 height 11
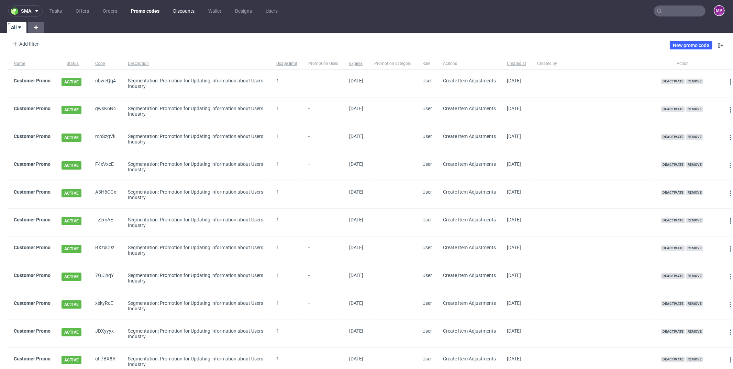
click at [190, 11] on link "Discounts" at bounding box center [184, 10] width 30 height 11
